Goal: Communication & Community: Connect with others

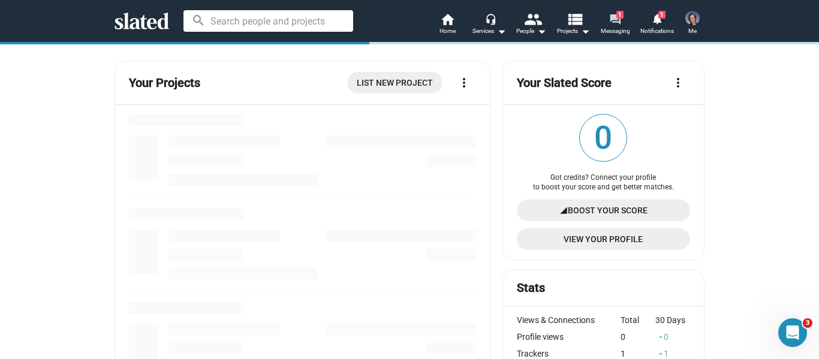
click at [621, 17] on span "1" at bounding box center [619, 15] width 7 height 8
click at [664, 16] on span "1" at bounding box center [661, 15] width 7 height 8
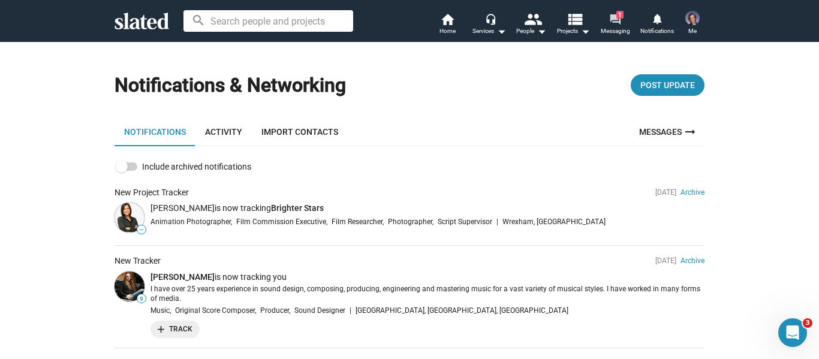
click at [616, 25] on mat-icon "forum" at bounding box center [614, 18] width 11 height 11
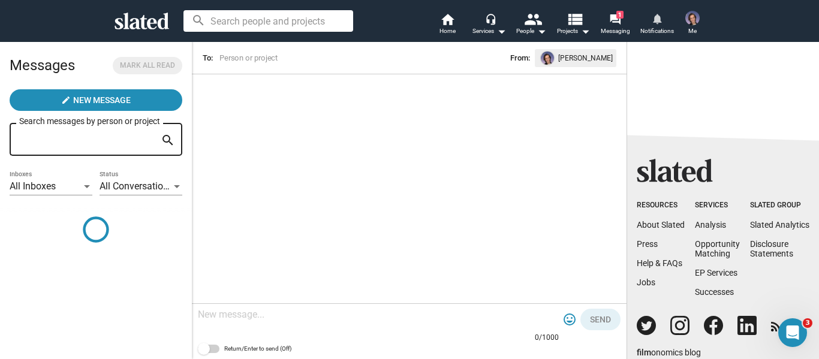
click at [660, 23] on mat-icon "notifications" at bounding box center [656, 18] width 11 height 11
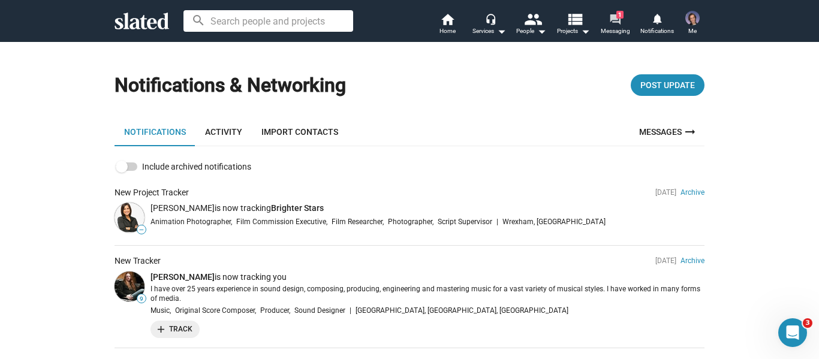
click at [621, 23] on mat-icon "forum" at bounding box center [614, 18] width 11 height 11
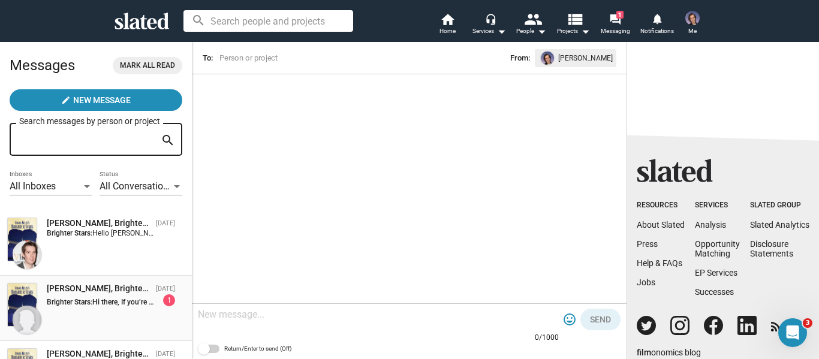
click at [120, 316] on div "[PERSON_NAME], Brighter Stars [DATE] Brighter Stars: Hi there, If you’re findin…" at bounding box center [95, 308] width 177 height 51
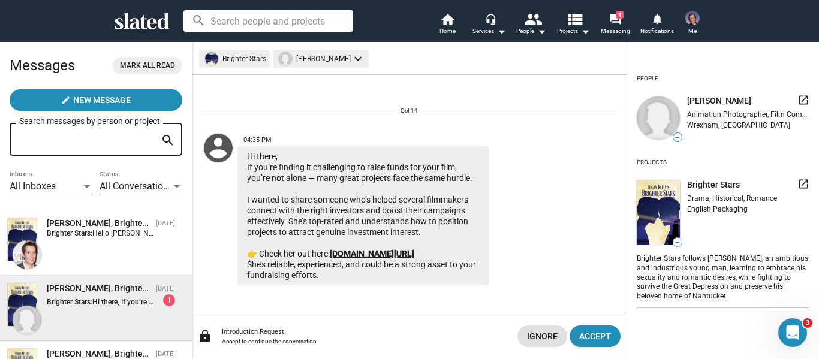
click at [348, 253] on link "[DOMAIN_NAME][URL]" at bounding box center [372, 254] width 85 height 10
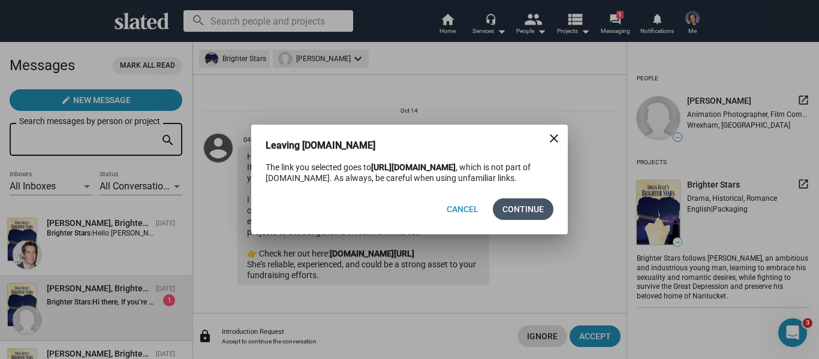
click at [529, 208] on span "Continue" at bounding box center [522, 209] width 41 height 22
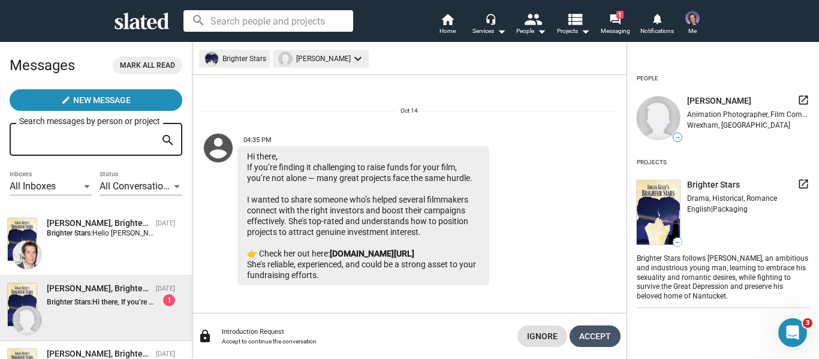
click at [585, 330] on span "Accept" at bounding box center [595, 337] width 32 height 22
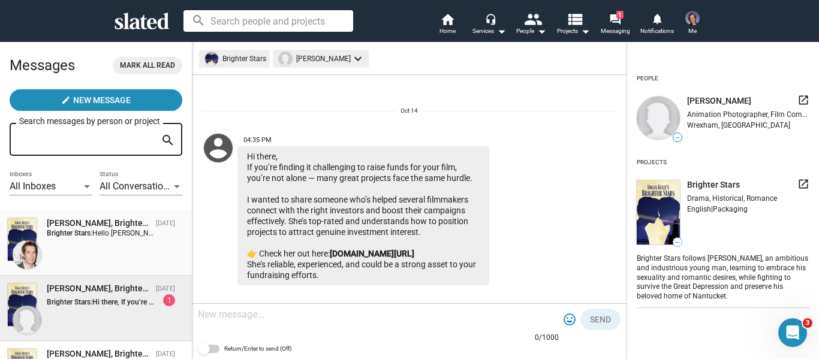
click at [124, 228] on div "[PERSON_NAME], Brighter Stars" at bounding box center [99, 223] width 104 height 11
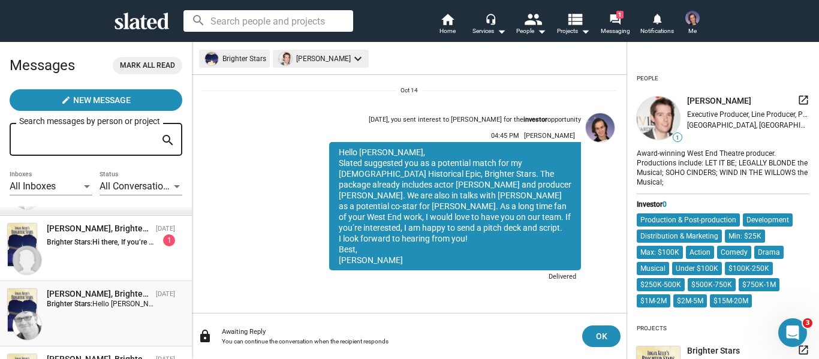
scroll to position [120, 0]
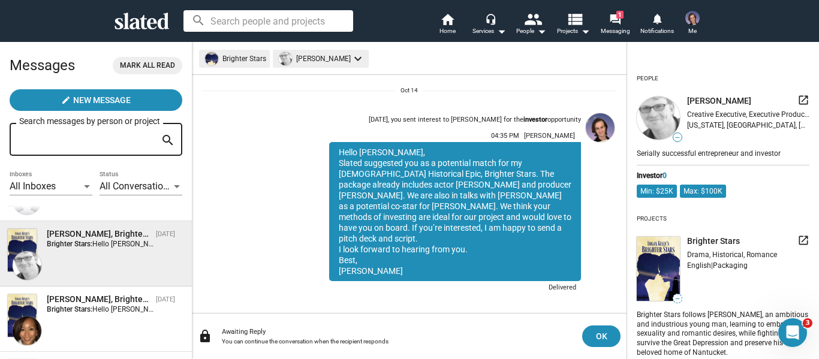
scroll to position [180, 0]
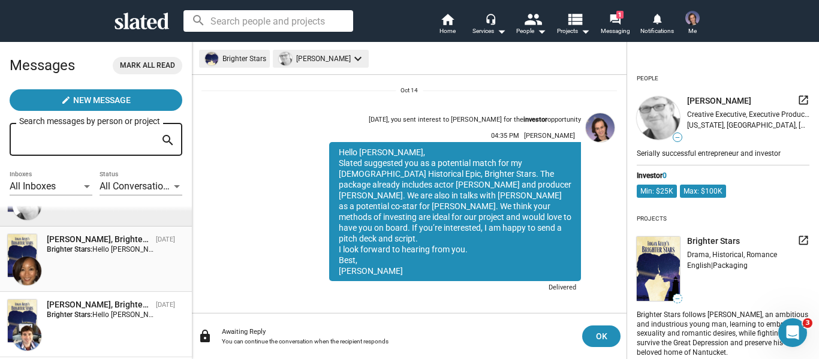
click at [136, 255] on div "[PERSON_NAME], Brighter Stars [DATE] Brighter Stars: Hello [PERSON_NAME], Slate…" at bounding box center [95, 259] width 177 height 51
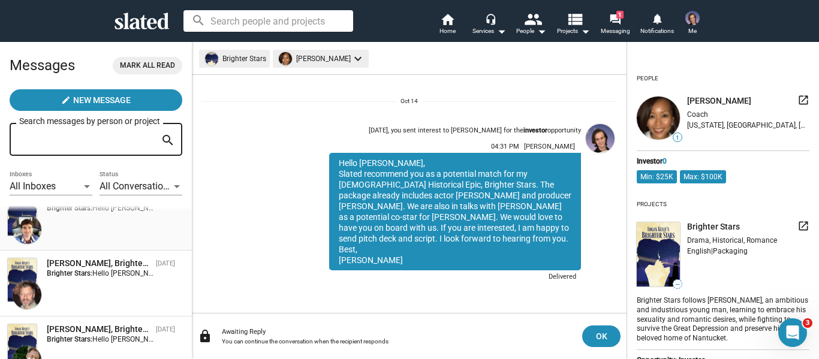
scroll to position [420, 0]
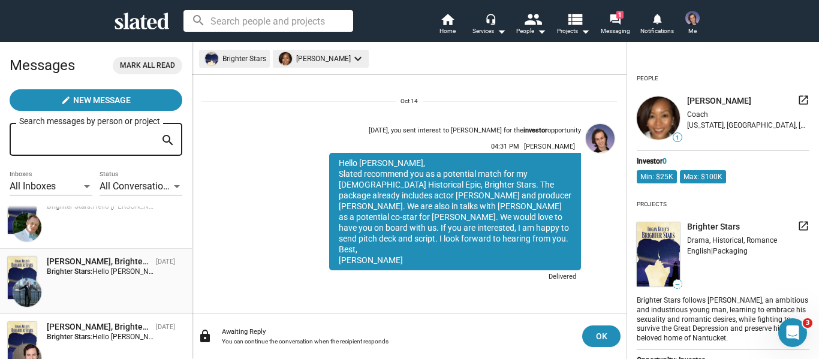
click at [137, 261] on div "[PERSON_NAME], Brighter Stars" at bounding box center [99, 261] width 104 height 11
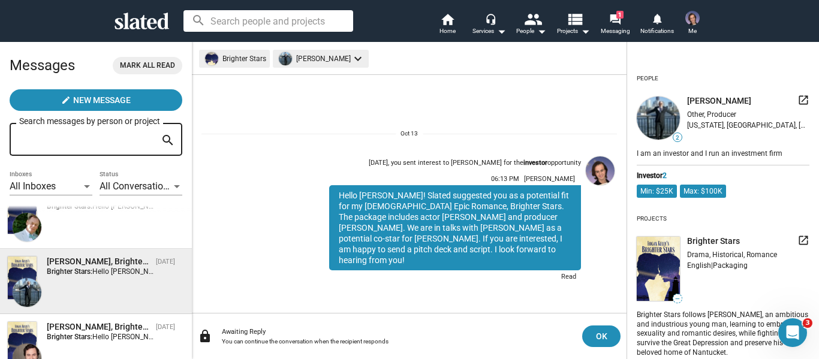
scroll to position [480, 0]
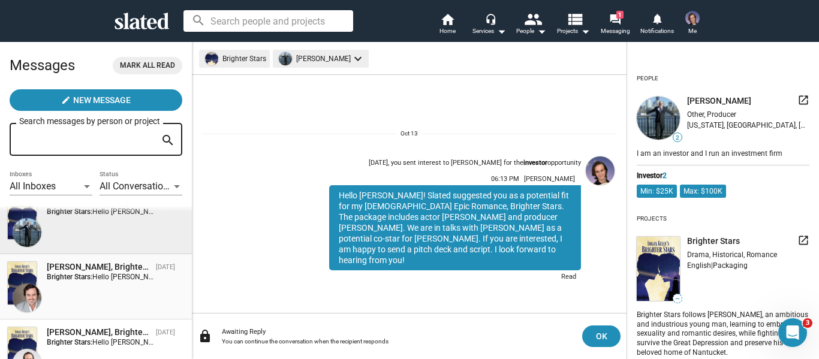
click at [132, 297] on div "[PERSON_NAME], Brighter Stars [DATE] Brighter Stars: Hello [PERSON_NAME]! Slate…" at bounding box center [95, 286] width 177 height 51
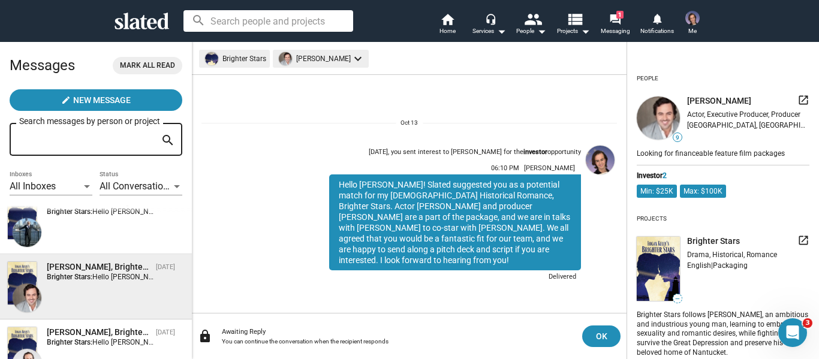
scroll to position [600, 0]
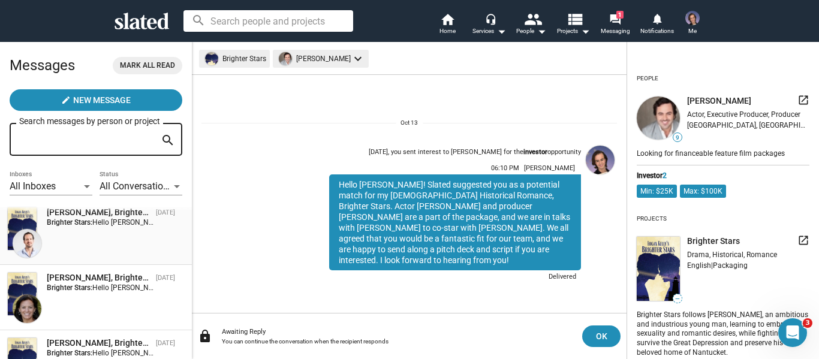
click at [127, 246] on div "[PERSON_NAME], Brighter Stars [DATE] Brighter Stars: Hello [PERSON_NAME], Slate…" at bounding box center [95, 232] width 177 height 51
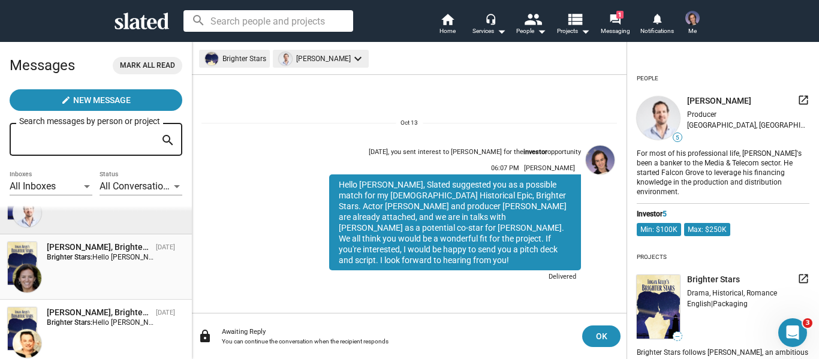
scroll to position [660, 0]
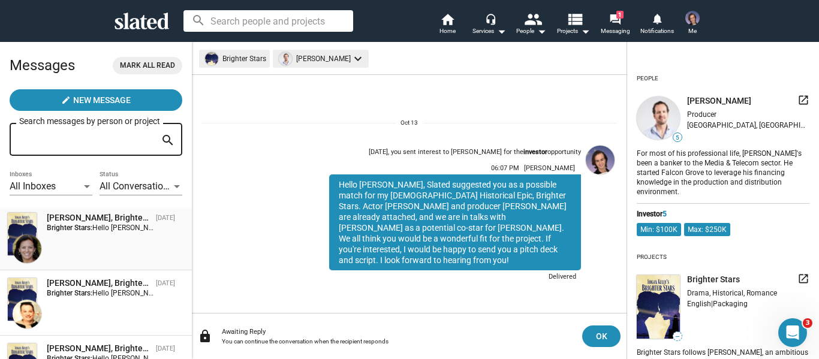
click at [133, 237] on div "[PERSON_NAME], Brighter Stars [DATE] Brighter Stars: Hello [PERSON_NAME]! Slate…" at bounding box center [95, 237] width 177 height 51
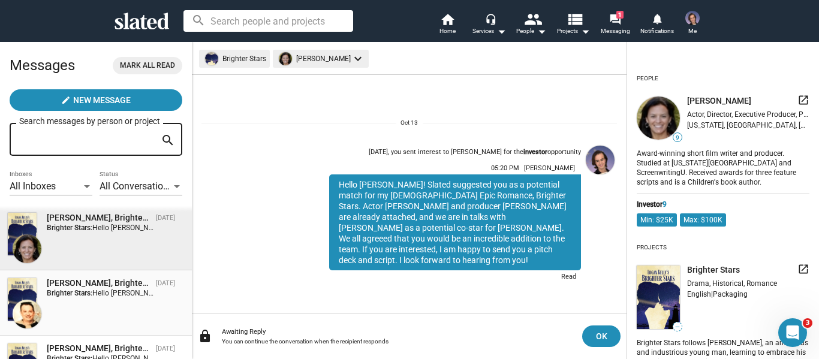
click at [115, 296] on span "Hello [PERSON_NAME]! Slated listed you as a potential collaborator for my proje…" at bounding box center [820, 293] width 1457 height 8
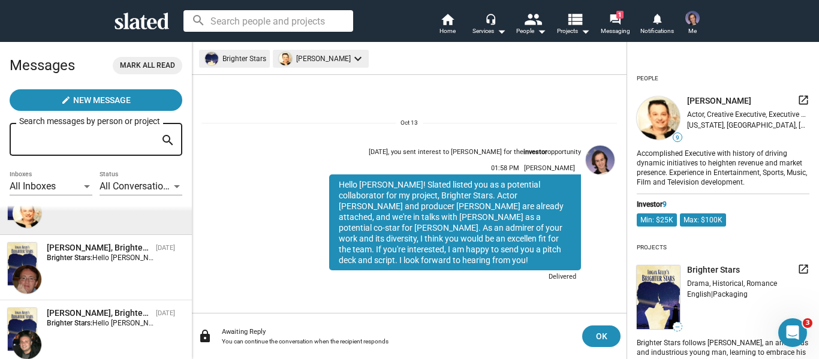
scroll to position [779, 0]
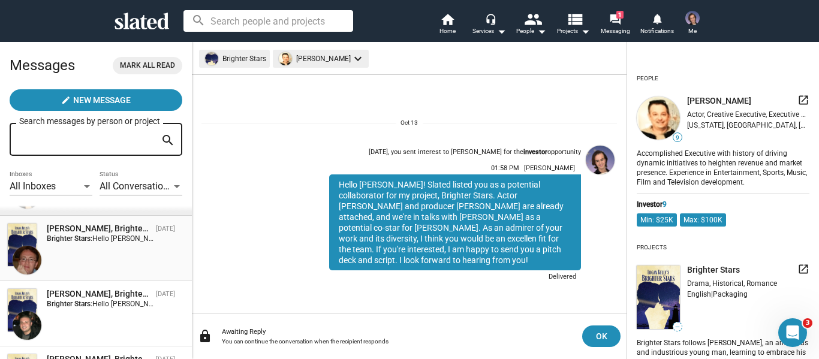
click at [128, 260] on div "[PERSON_NAME], Brighter Stars [DATE] Brighter Stars: Hello [PERSON_NAME]. Slate…" at bounding box center [95, 248] width 177 height 51
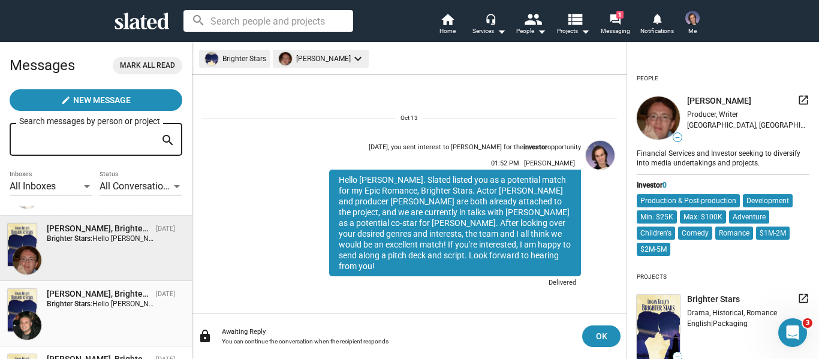
click at [121, 293] on div "[PERSON_NAME], Brighter Stars" at bounding box center [99, 293] width 104 height 11
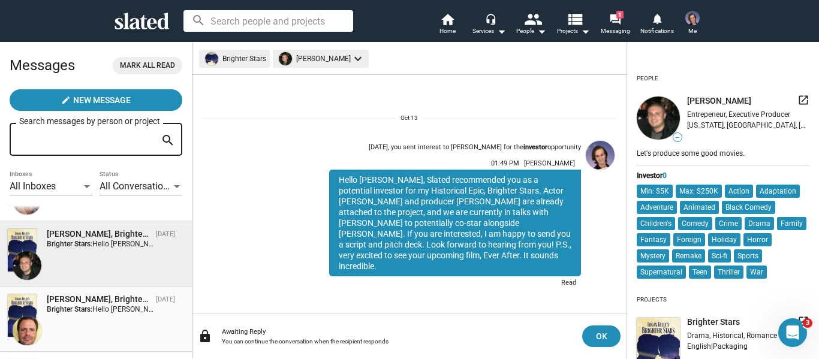
scroll to position [899, 0]
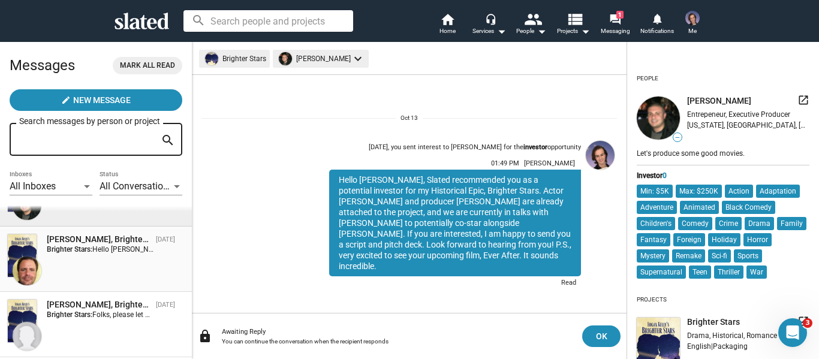
click at [128, 270] on div "[PERSON_NAME], Brighter Stars [DATE] Brighter Stars: Hello [PERSON_NAME]! Slate…" at bounding box center [95, 259] width 177 height 51
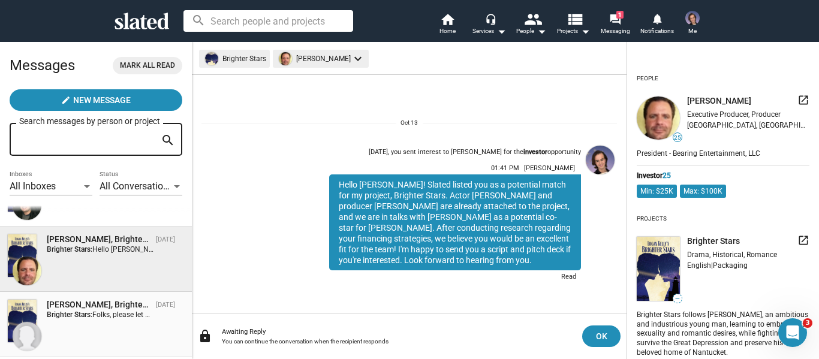
click at [128, 315] on span "Folks, please let me know if this project can benefit from Brand Integration do…" at bounding box center [731, 315] width 1278 height 8
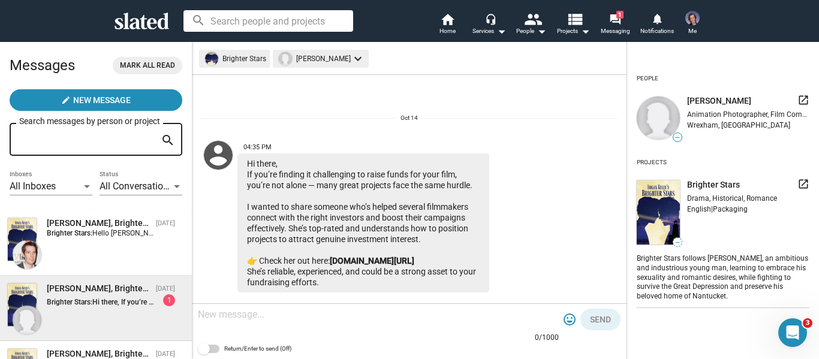
scroll to position [17, 0]
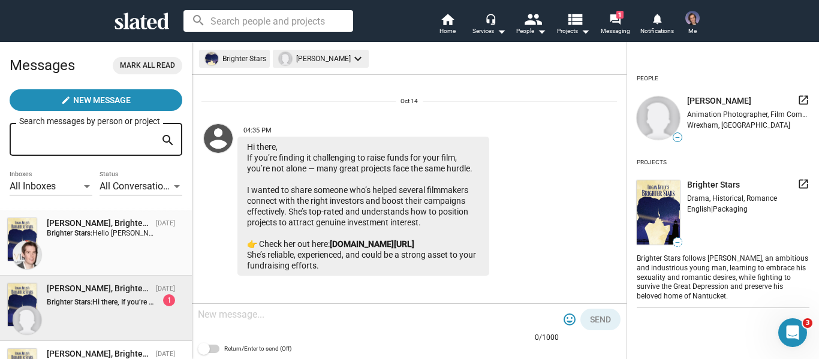
click at [118, 243] on div "[PERSON_NAME], Brighter Stars [DATE] Brighter Stars: Hello [PERSON_NAME], Slate…" at bounding box center [95, 243] width 177 height 51
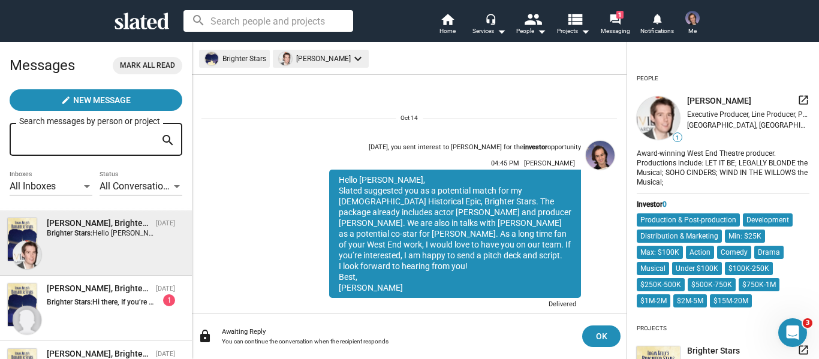
scroll to position [28, 0]
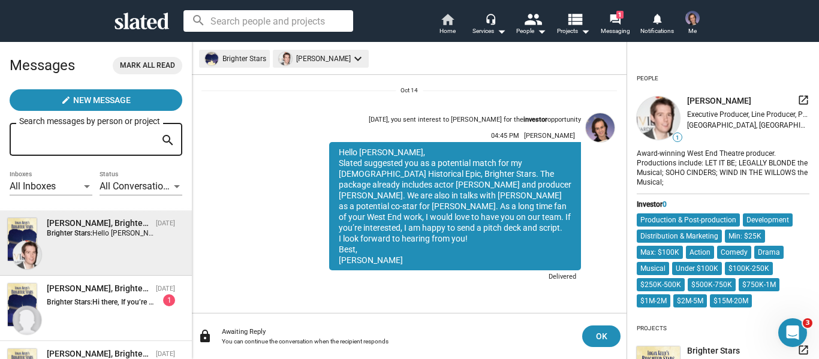
click at [442, 34] on span "Home" at bounding box center [447, 31] width 16 height 14
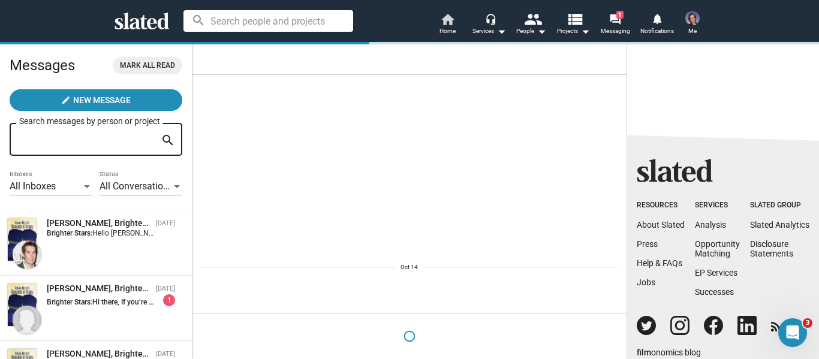
scroll to position [0, 0]
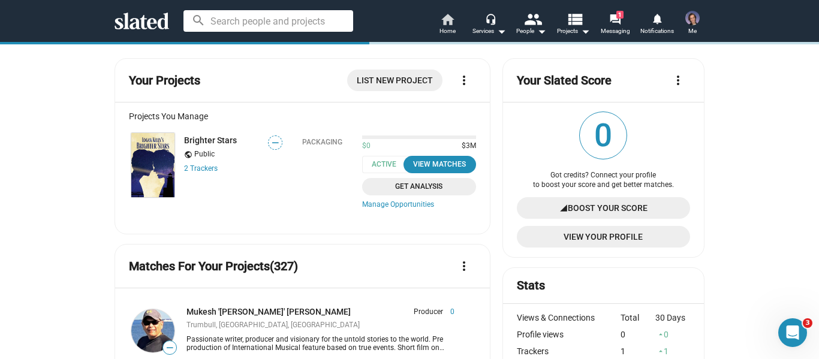
scroll to position [300, 0]
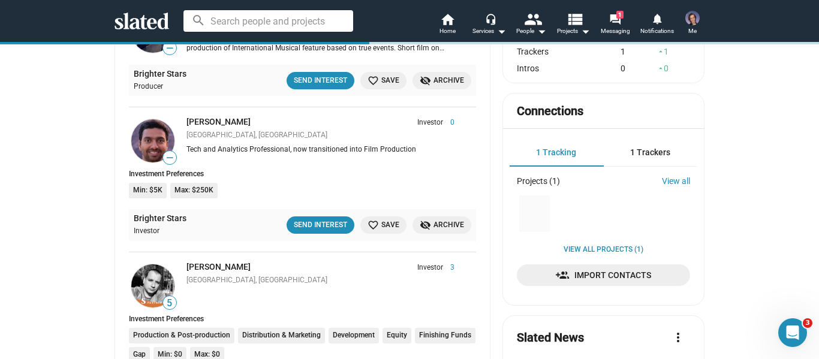
click at [323, 224] on div "Send Interest" at bounding box center [320, 225] width 53 height 13
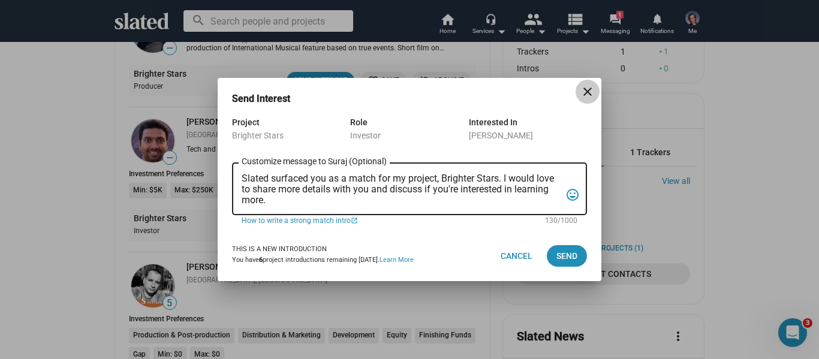
click at [582, 95] on mat-icon "close" at bounding box center [587, 92] width 14 height 14
